Goal: Contribute content

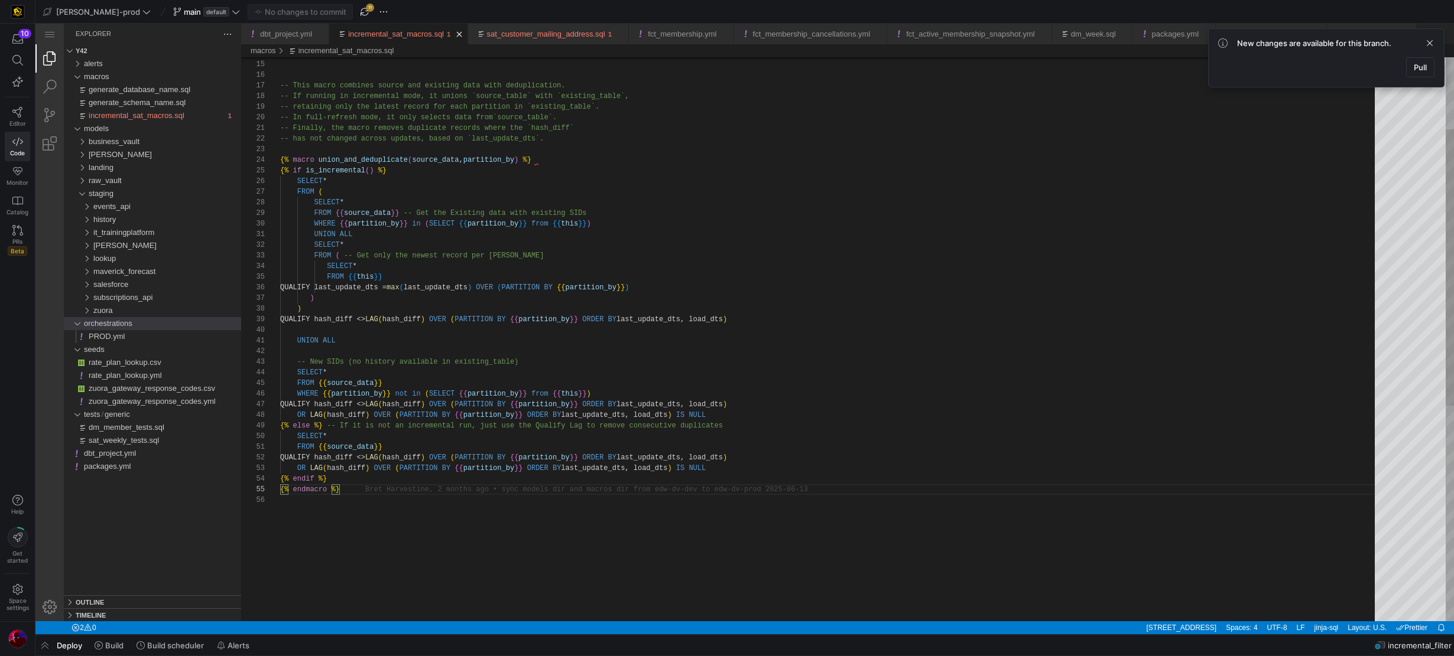
scroll to position [43, 60]
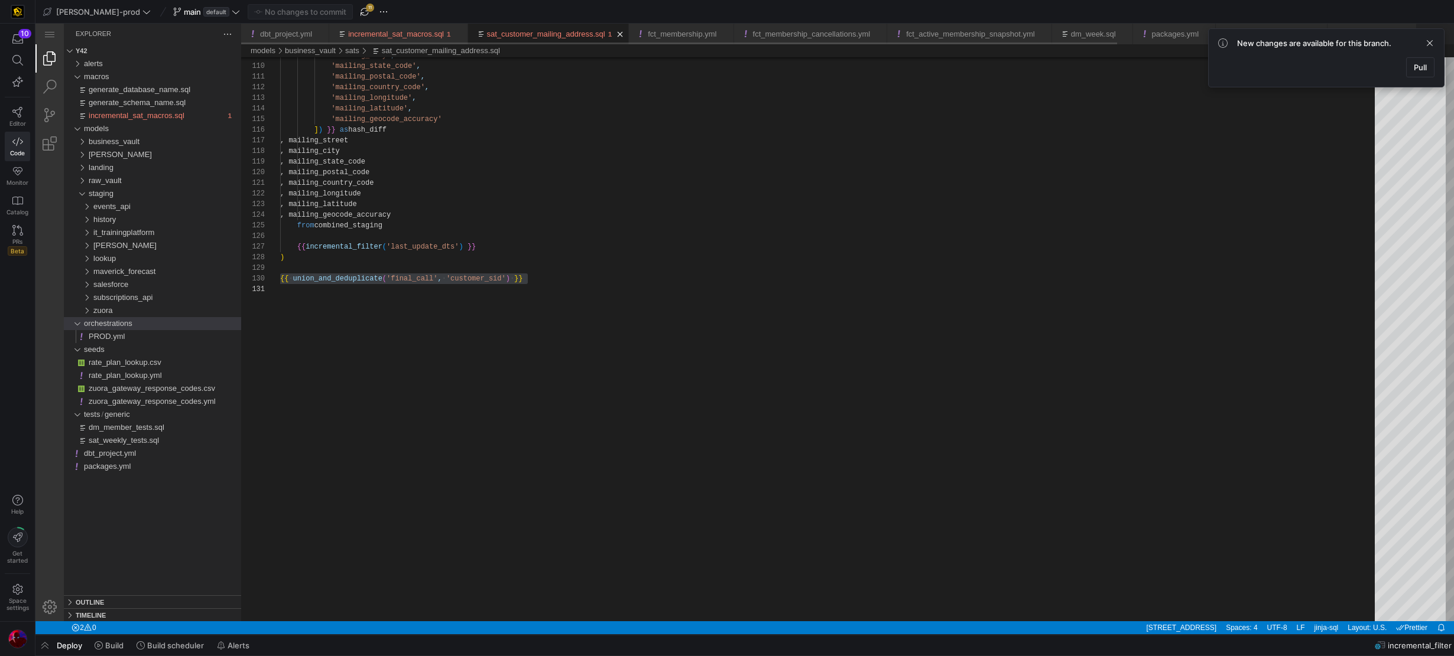
click at [518, 39] on div "sat_customer_mailing_address.sql" at bounding box center [546, 34] width 118 height 21
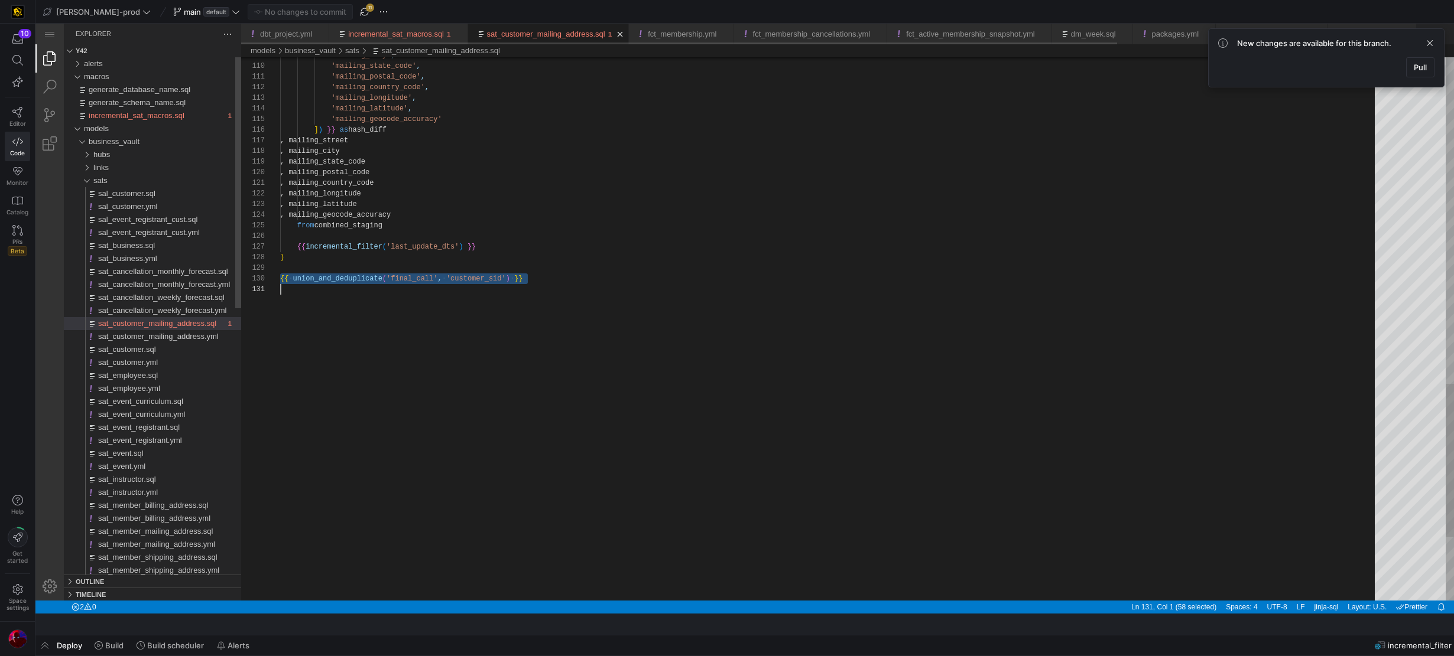
scroll to position [96, 0]
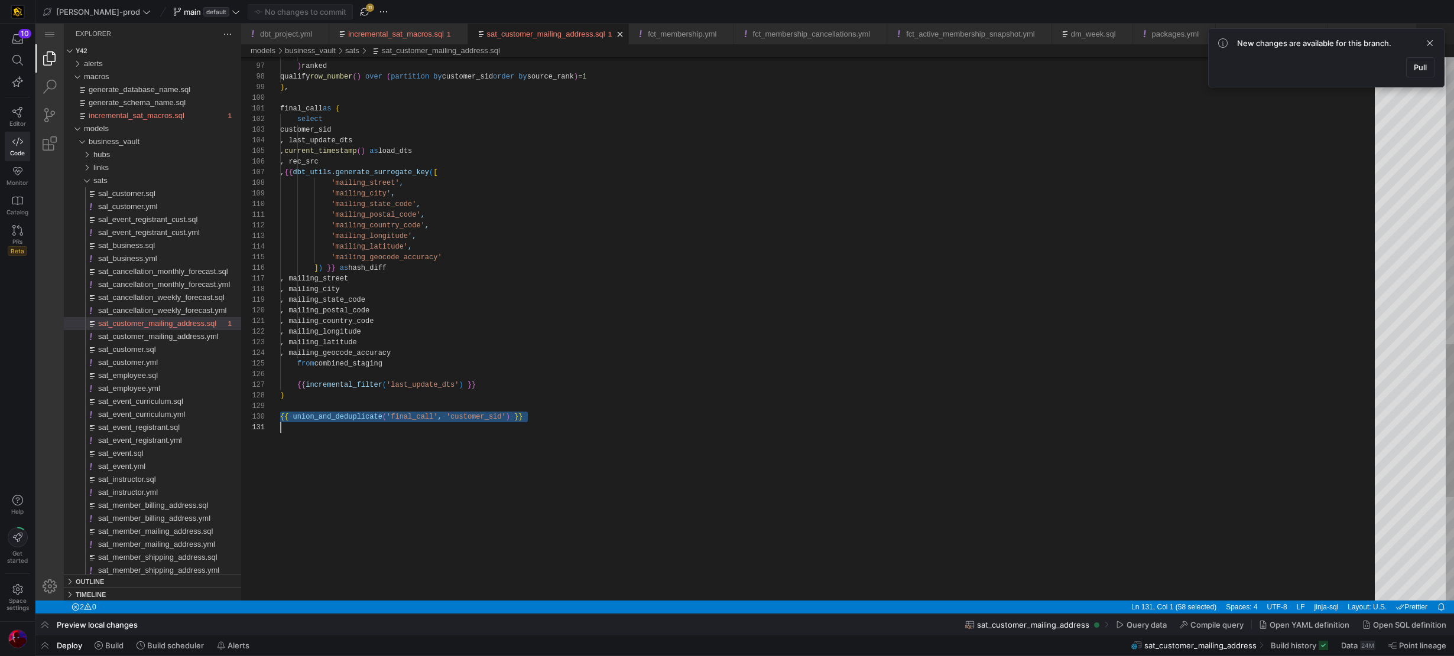
type textarea "{{ config( materialized='incremental', ) }} with lead_staging as ( select sf_le…"
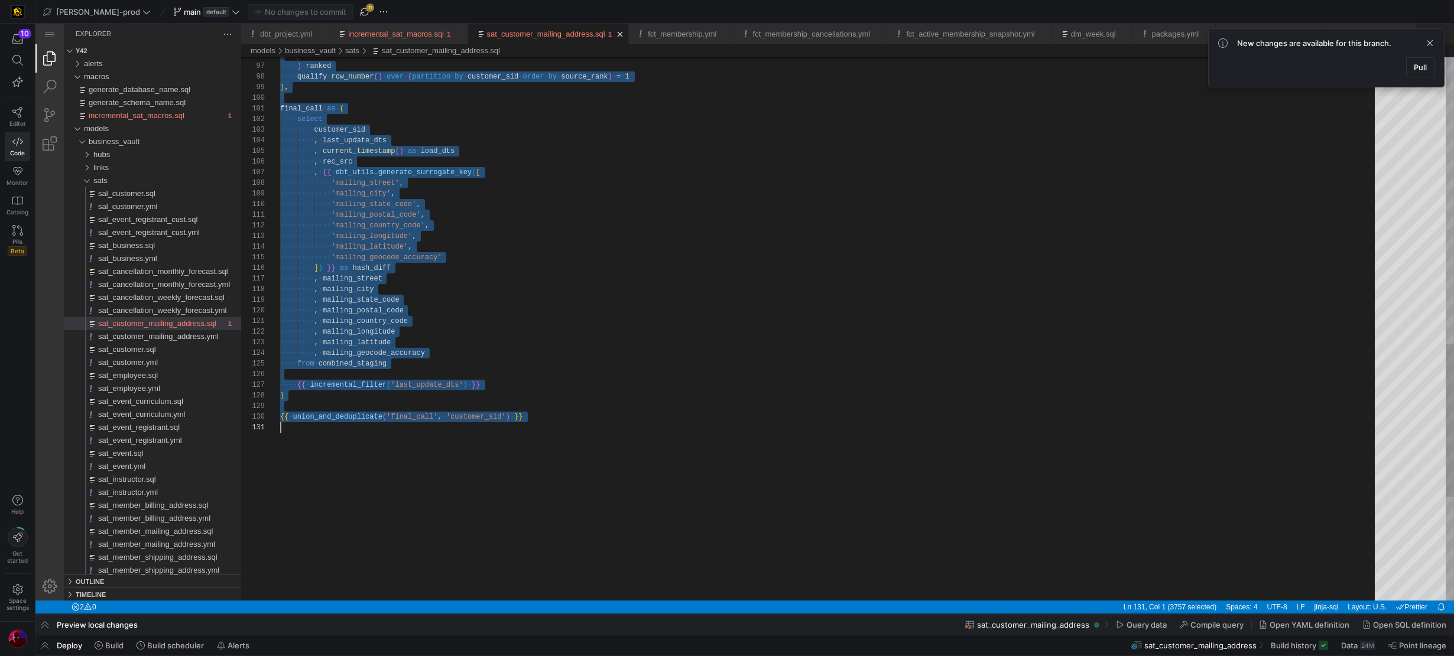
scroll to position [0, 0]
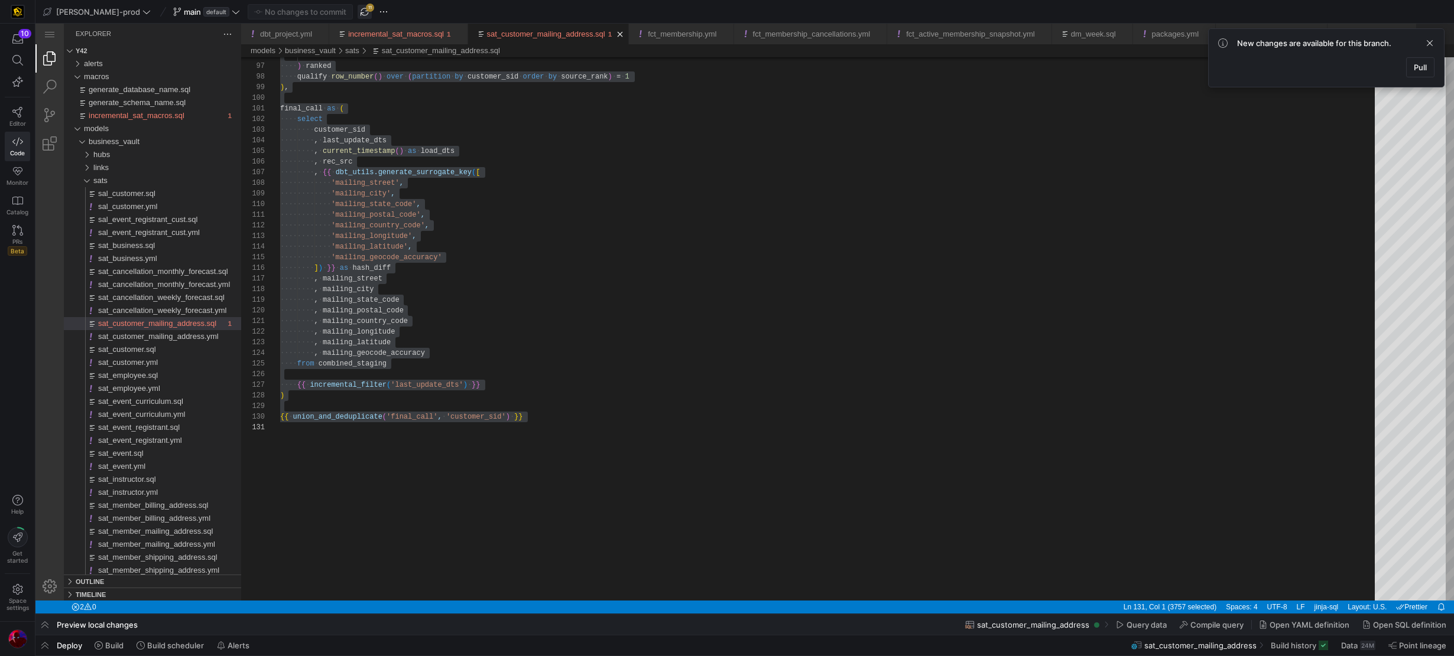
click at [357, 11] on span "button" at bounding box center [364, 12] width 14 height 14
